Goal: Navigation & Orientation: Find specific page/section

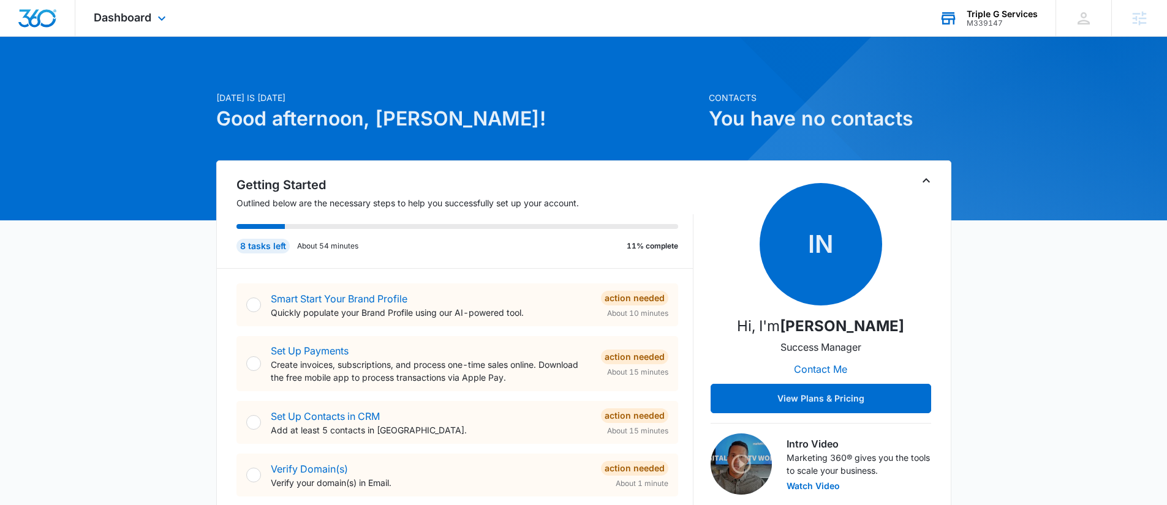
click at [1013, 24] on div "M339147" at bounding box center [1001, 23] width 71 height 9
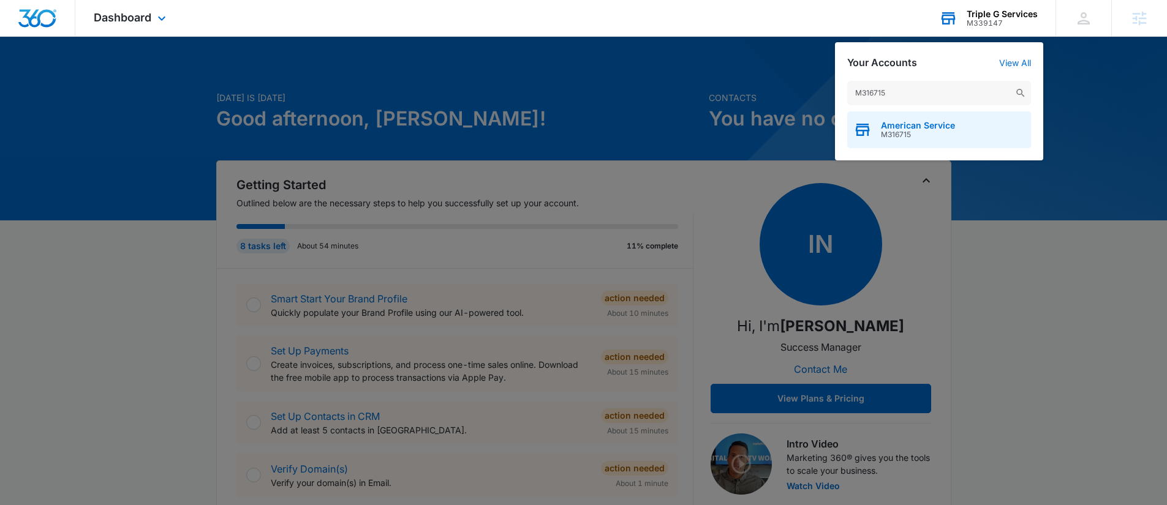
type input "M316715"
click at [931, 122] on span "American Service" at bounding box center [918, 126] width 74 height 10
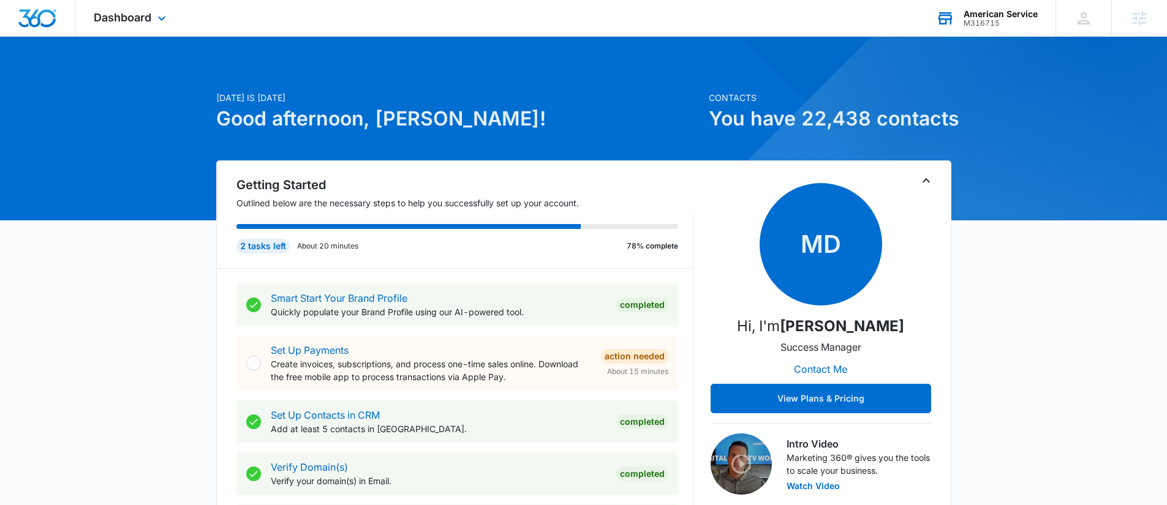
click at [136, 21] on span "Dashboard" at bounding box center [123, 17] width 58 height 13
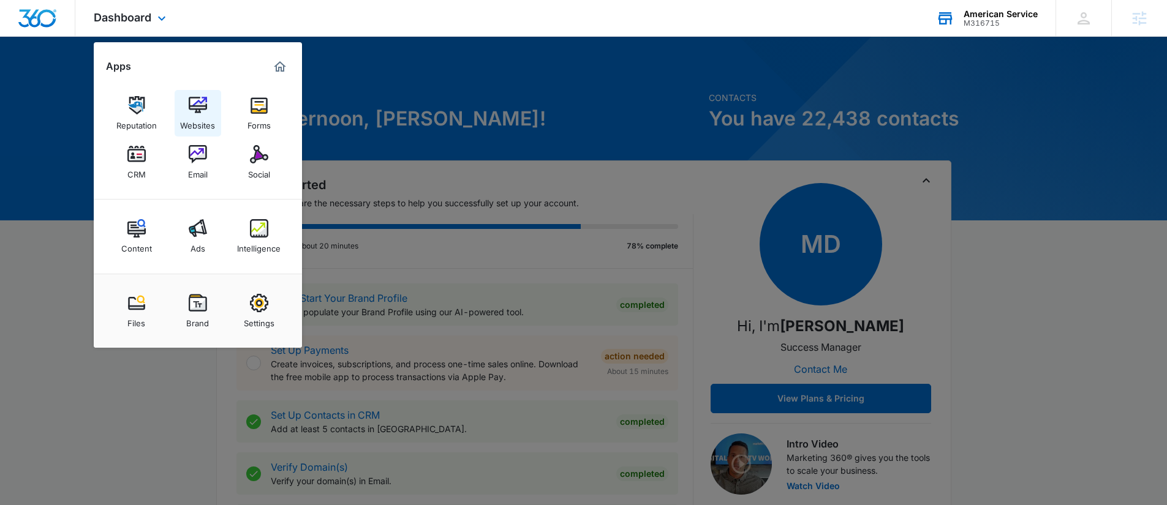
click at [199, 104] on img at bounding box center [198, 105] width 18 height 18
